Goal: Task Accomplishment & Management: Complete application form

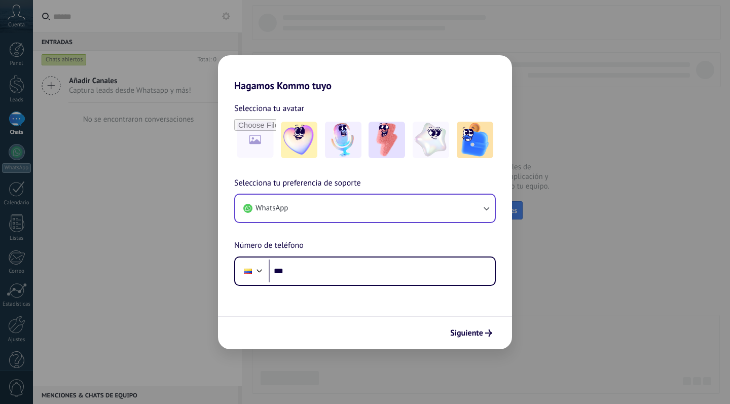
click at [419, 206] on button "WhatsApp" at bounding box center [365, 208] width 260 height 27
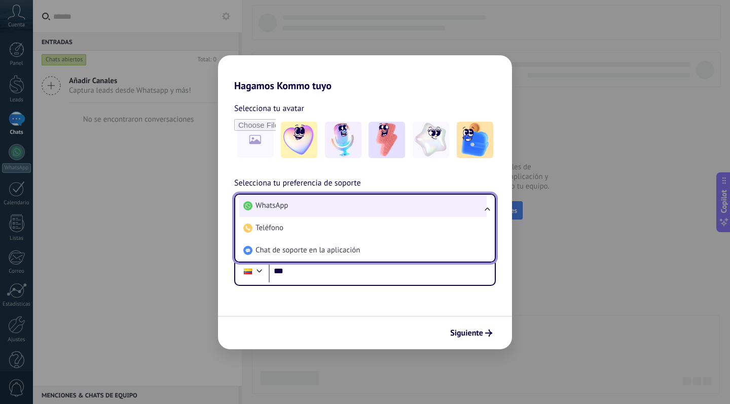
click at [416, 205] on li "WhatsApp" at bounding box center [363, 206] width 248 height 22
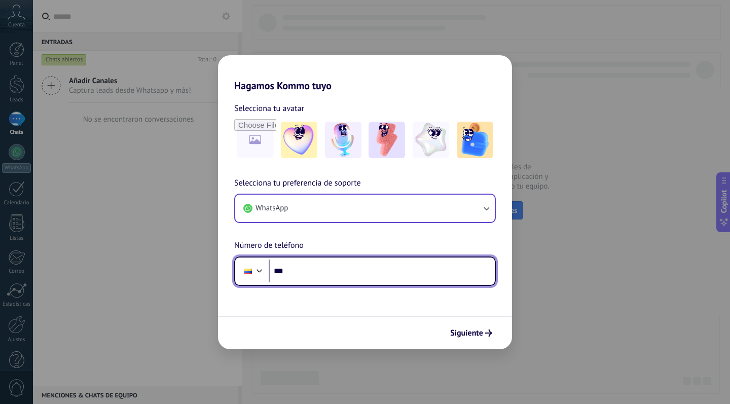
click at [381, 279] on input "***" at bounding box center [382, 271] width 226 height 23
type input "**********"
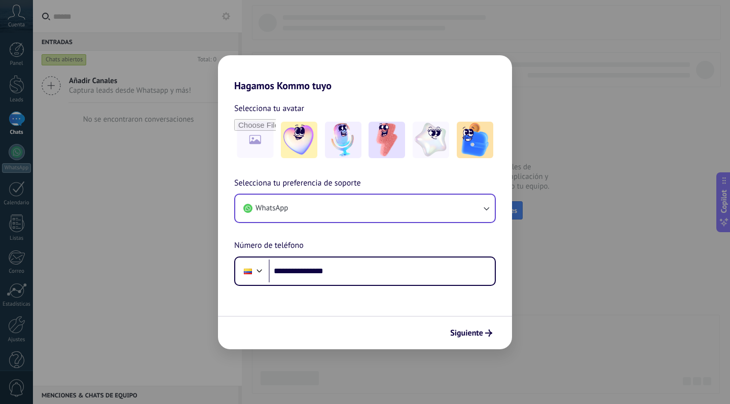
click at [446, 331] on div "Siguiente" at bounding box center [471, 333] width 51 height 17
click at [462, 327] on button "Siguiente" at bounding box center [471, 333] width 51 height 17
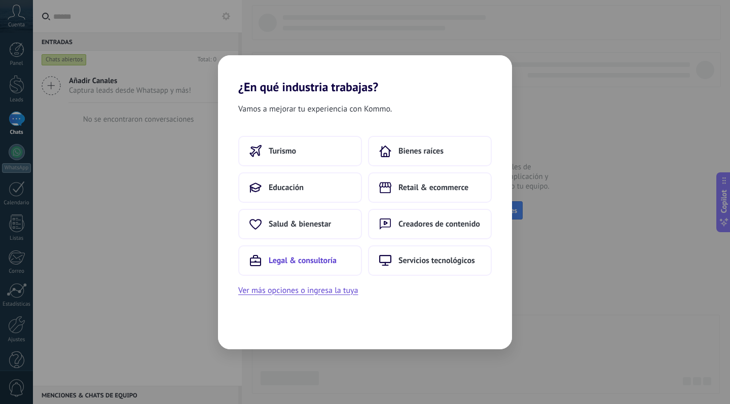
click at [331, 271] on button "Legal & consultoría" at bounding box center [300, 260] width 124 height 30
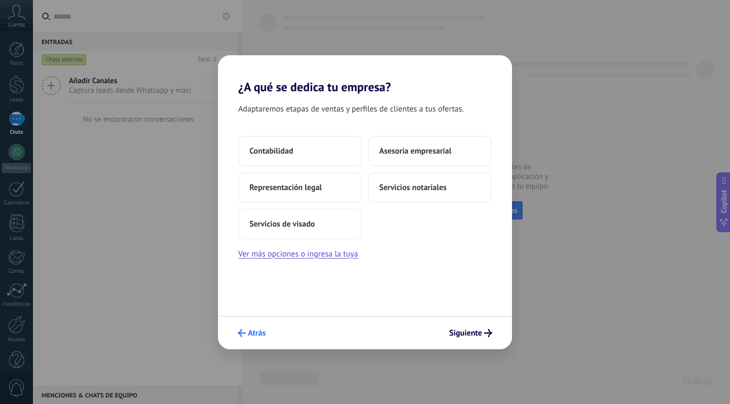
click at [257, 330] on span "Atrás" at bounding box center [257, 333] width 18 height 7
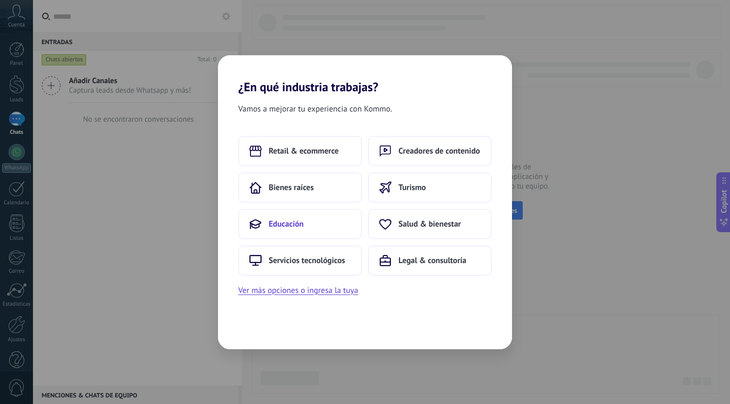
click at [322, 230] on button "Educación" at bounding box center [300, 224] width 124 height 30
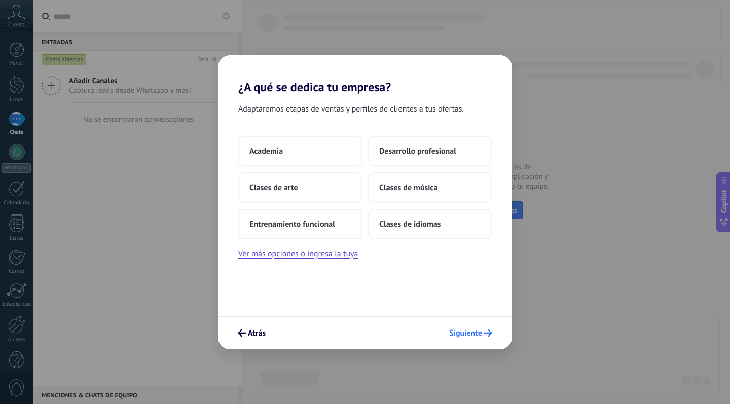
click at [480, 332] on span "Siguiente" at bounding box center [465, 333] width 33 height 7
click at [320, 152] on button "Academia" at bounding box center [300, 151] width 124 height 30
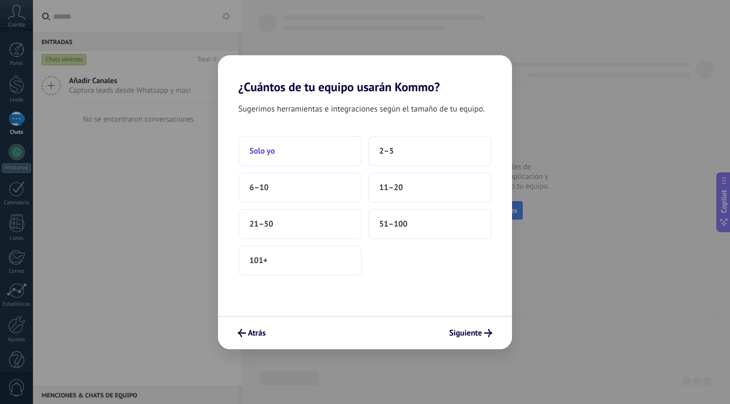
click at [310, 162] on button "Solo yo" at bounding box center [300, 151] width 124 height 30
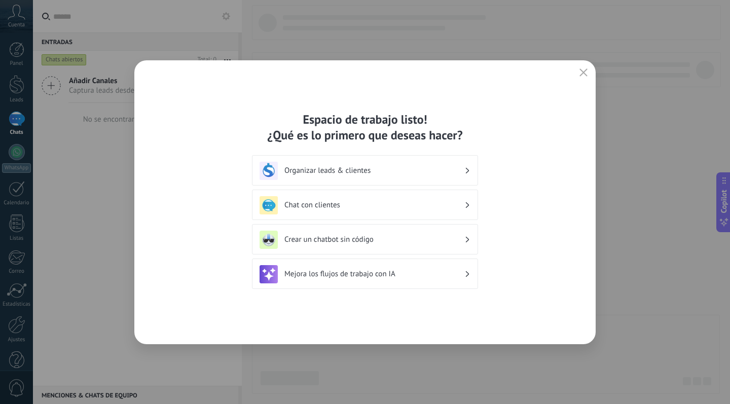
click at [394, 205] on h3 "Chat con clientes" at bounding box center [375, 205] width 180 height 10
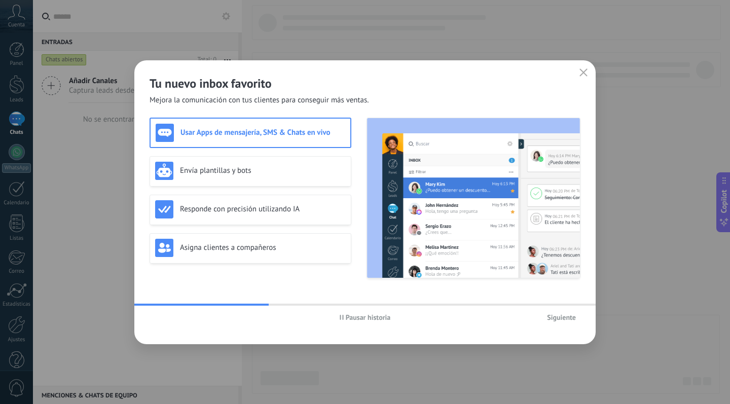
click at [557, 315] on span "Siguiente" at bounding box center [561, 317] width 29 height 7
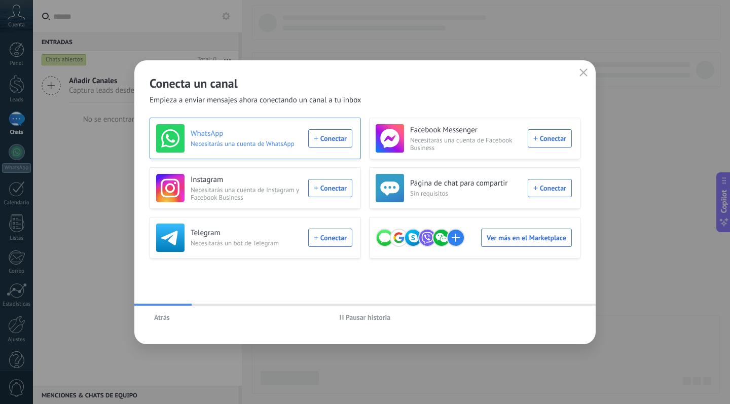
click at [306, 140] on div "WhatsApp Necesitarás una cuenta de WhatsApp Conectar" at bounding box center [254, 138] width 196 height 28
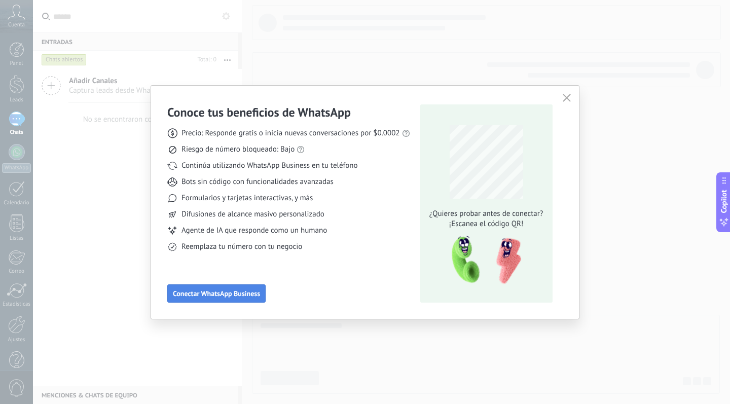
click at [250, 299] on button "Conectar WhatsApp Business" at bounding box center [216, 294] width 98 height 18
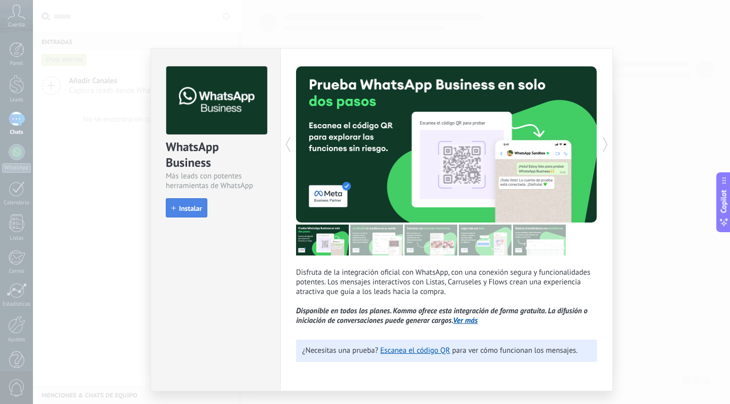
click at [194, 214] on button "Instalar" at bounding box center [187, 207] width 42 height 19
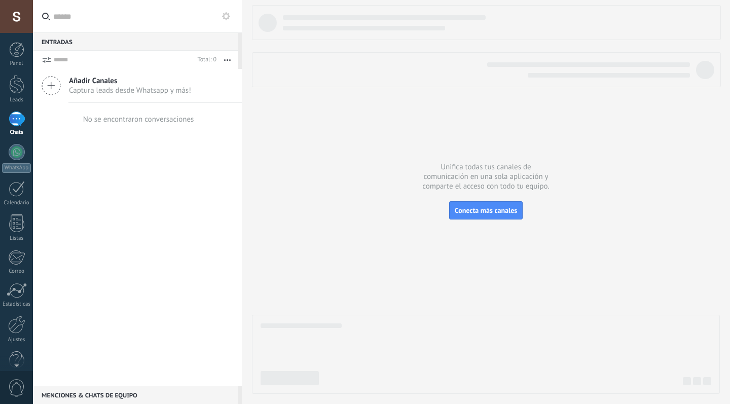
click at [20, 16] on div at bounding box center [16, 16] width 33 height 33
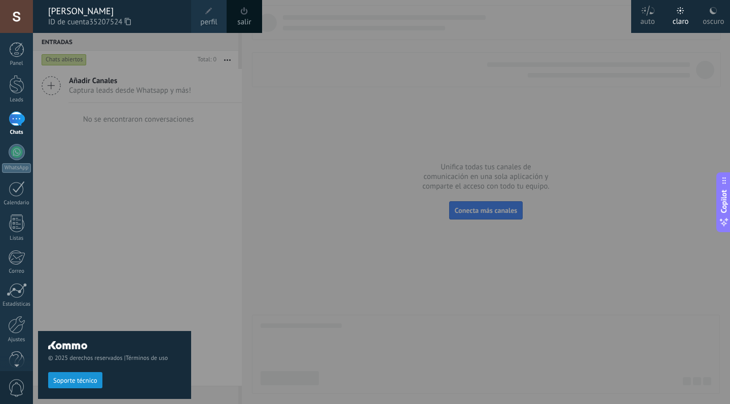
click at [20, 16] on div at bounding box center [16, 16] width 33 height 33
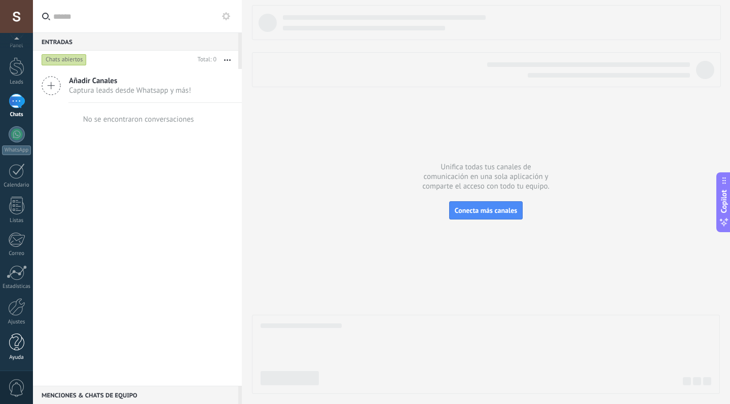
scroll to position [18, 0]
click at [15, 134] on div at bounding box center [17, 134] width 16 height 16
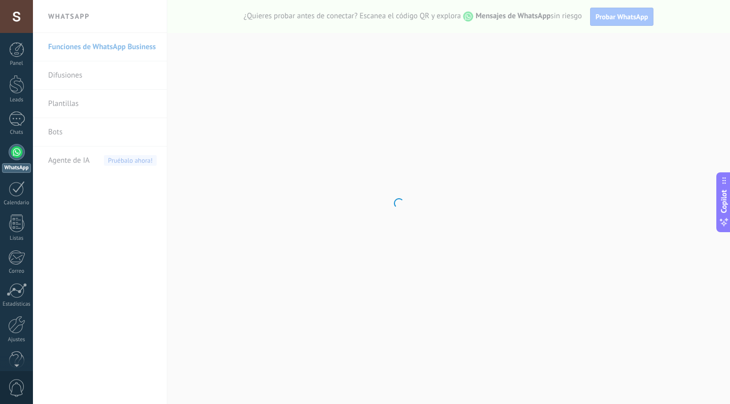
click at [19, 20] on div at bounding box center [16, 16] width 33 height 33
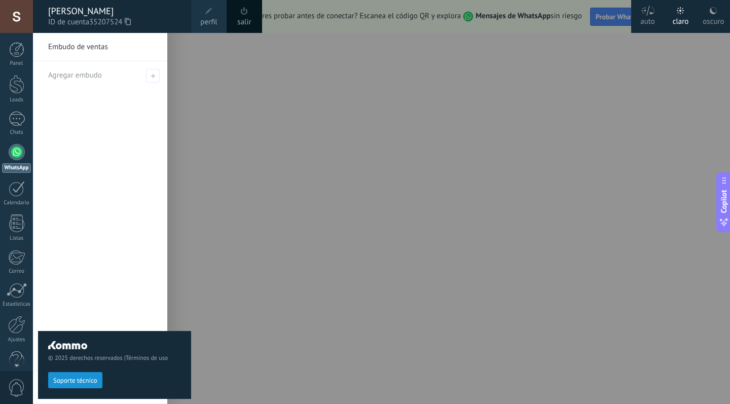
click at [110, 12] on div "[PERSON_NAME]" at bounding box center [114, 11] width 133 height 11
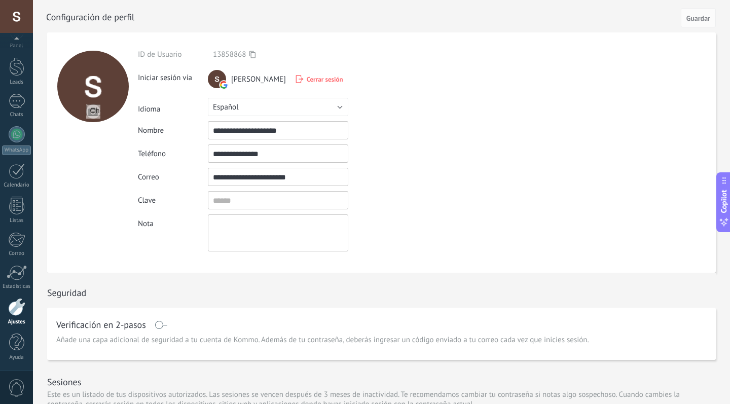
scroll to position [18, 0]
click at [14, 349] on div at bounding box center [16, 343] width 15 height 18
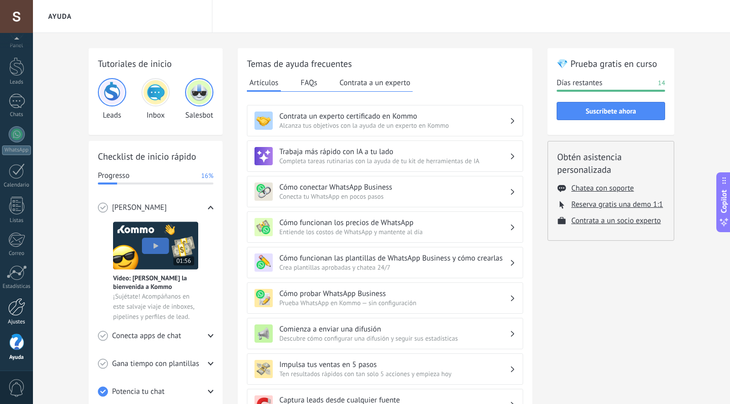
click at [22, 309] on div at bounding box center [16, 307] width 17 height 18
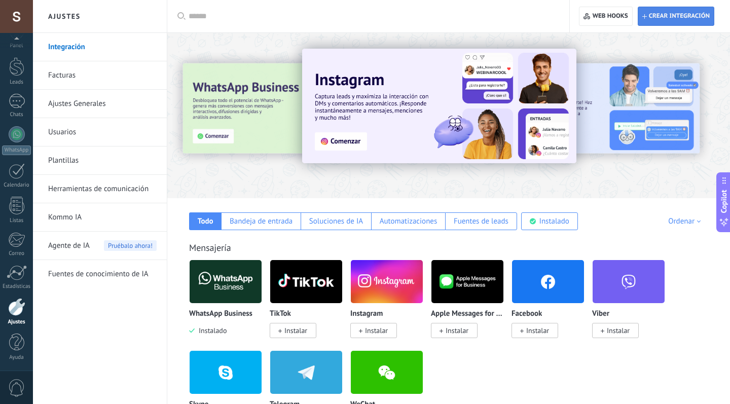
click at [654, 16] on span "Crear integración" at bounding box center [679, 16] width 61 height 8
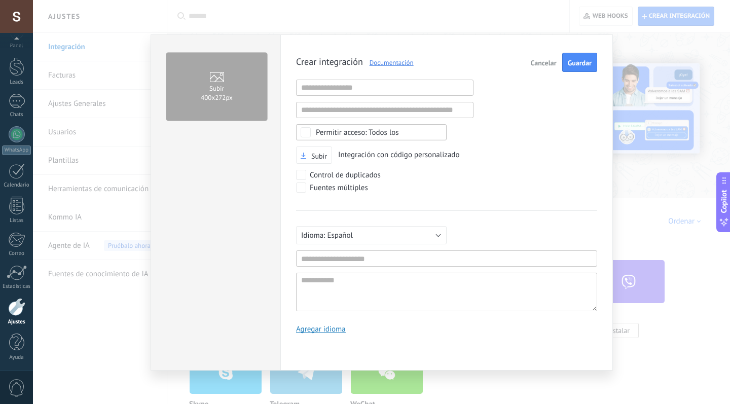
scroll to position [10, 0]
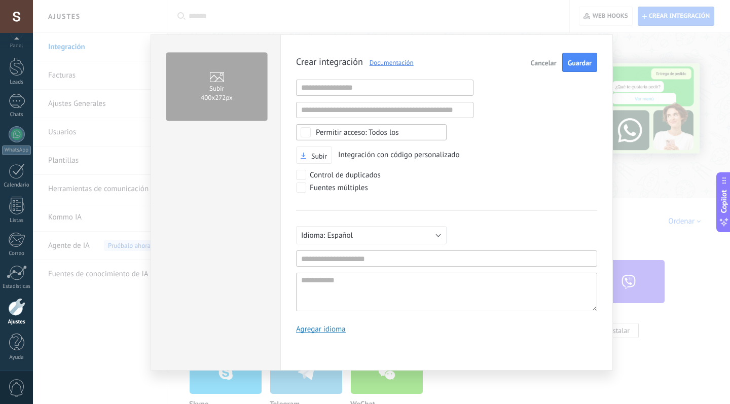
click at [545, 64] on span "Cancelar" at bounding box center [544, 62] width 26 height 7
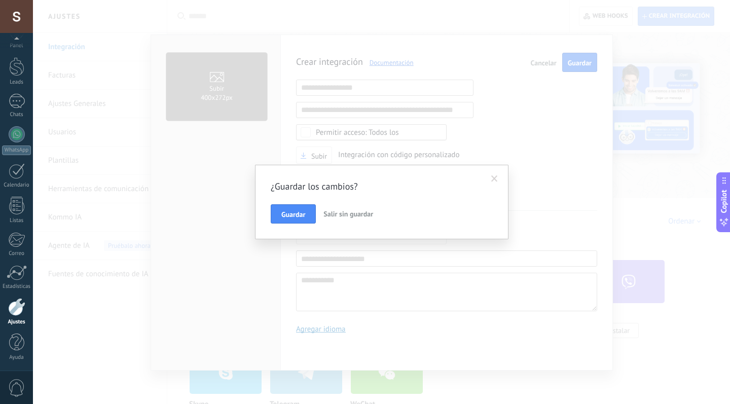
click at [341, 216] on span "Salir sin guardar" at bounding box center [349, 213] width 50 height 9
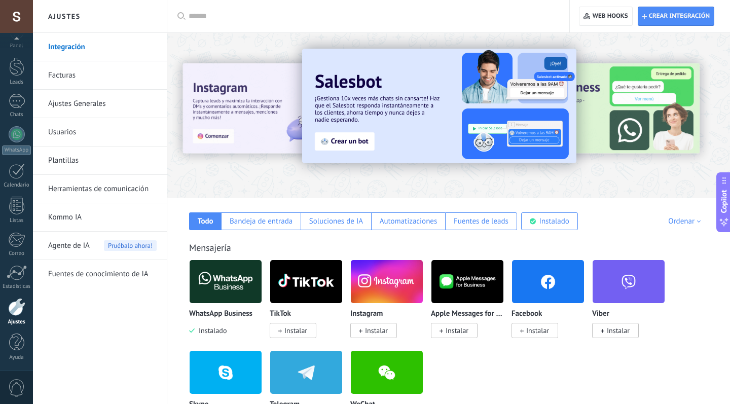
click at [500, 356] on div "WhatsApp Business Instalado TikTok Instalar Instagram Instalar Apple Messages f…" at bounding box center [454, 351] width 530 height 182
click at [91, 77] on link "Facturas" at bounding box center [102, 75] width 109 height 28
click at [330, 222] on div "Soluciones de IA" at bounding box center [336, 222] width 54 height 10
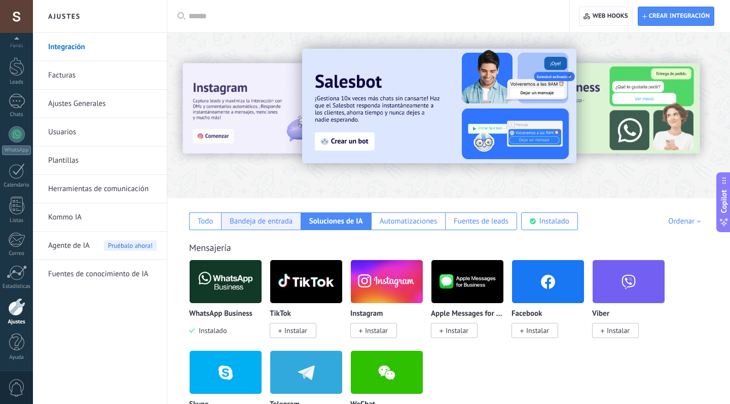
click at [290, 228] on div "Bandeja de entrada" at bounding box center [261, 222] width 80 height 18
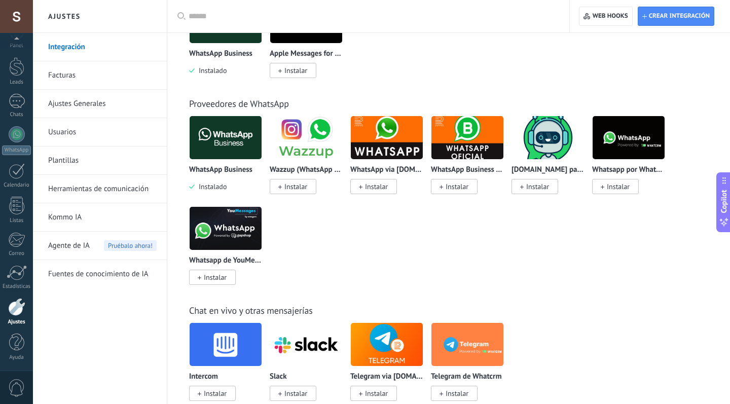
scroll to position [259, 0]
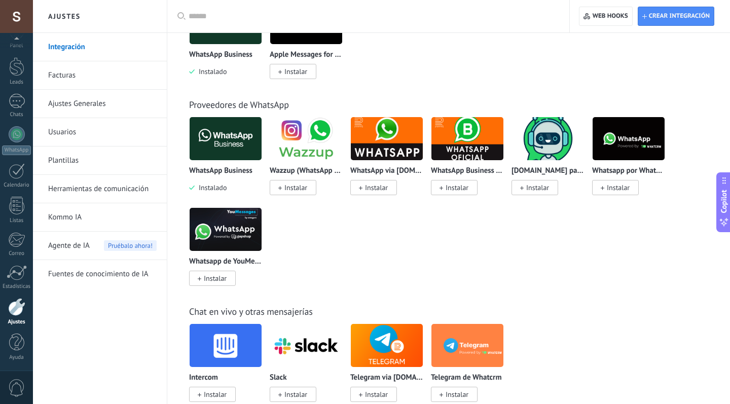
click at [242, 168] on p "WhatsApp Business" at bounding box center [220, 171] width 63 height 9
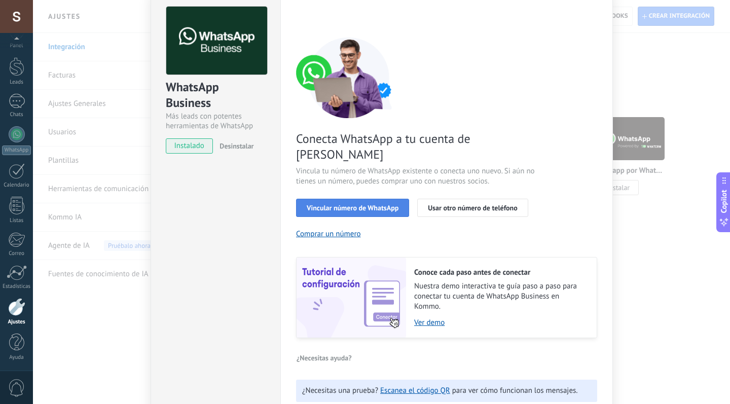
click at [370, 199] on button "Vincular número de WhatsApp" at bounding box center [352, 208] width 113 height 18
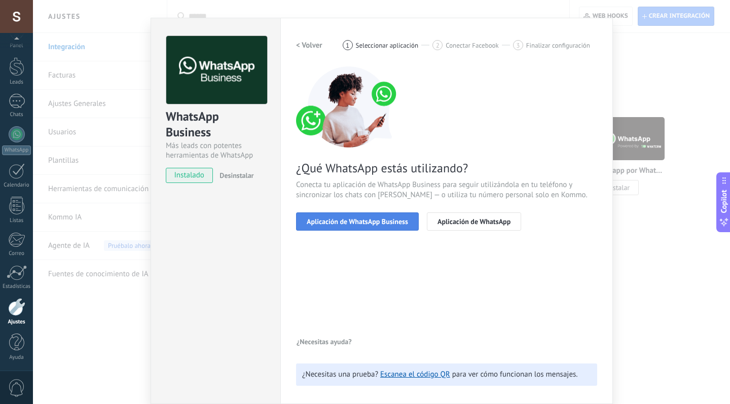
click at [370, 225] on span "Aplicación de WhatsApp Business" at bounding box center [357, 221] width 101 height 7
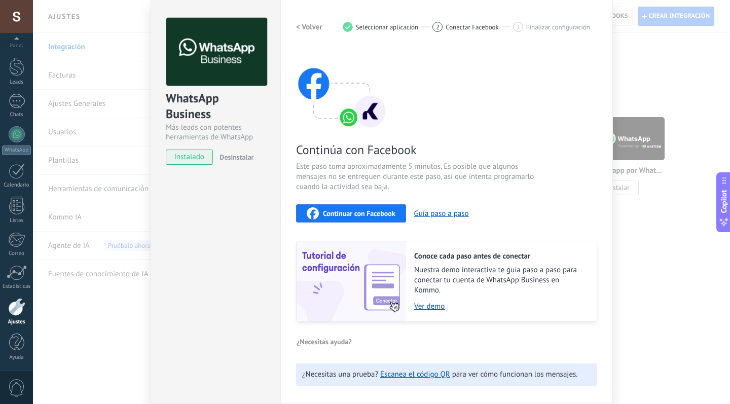
scroll to position [51, 0]
click at [372, 215] on span "Continuar con Facebook" at bounding box center [359, 213] width 73 height 7
